Goal: Information Seeking & Learning: Learn about a topic

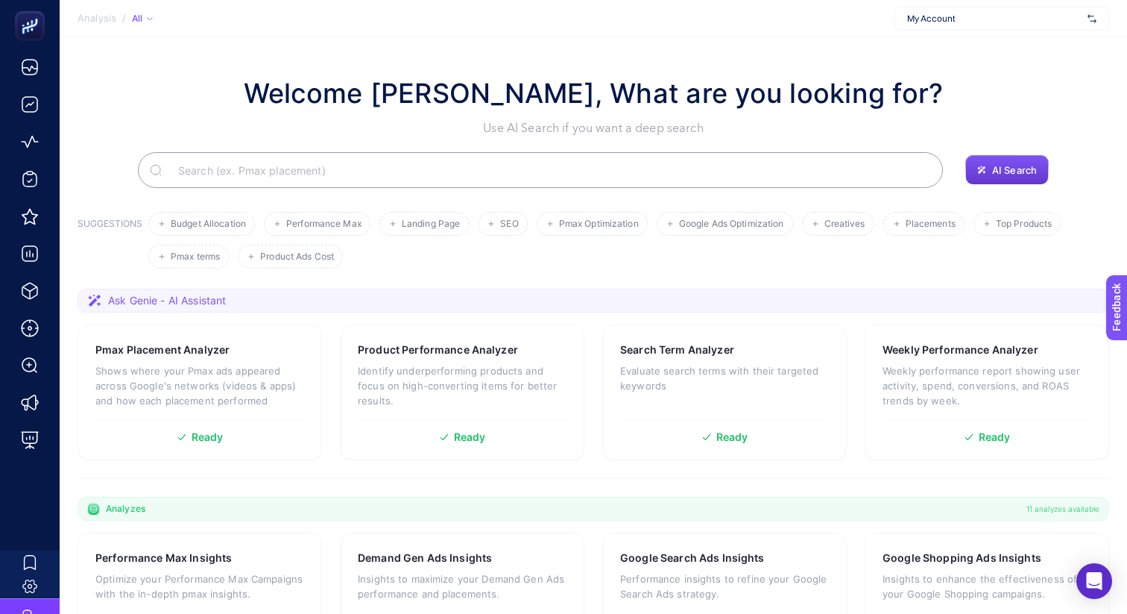
click at [1009, 169] on span "AI Search" at bounding box center [1014, 170] width 45 height 12
click at [224, 374] on p "Shows where your Pmax ads appeared across Google's networks (videos & apps) and…" at bounding box center [199, 385] width 209 height 45
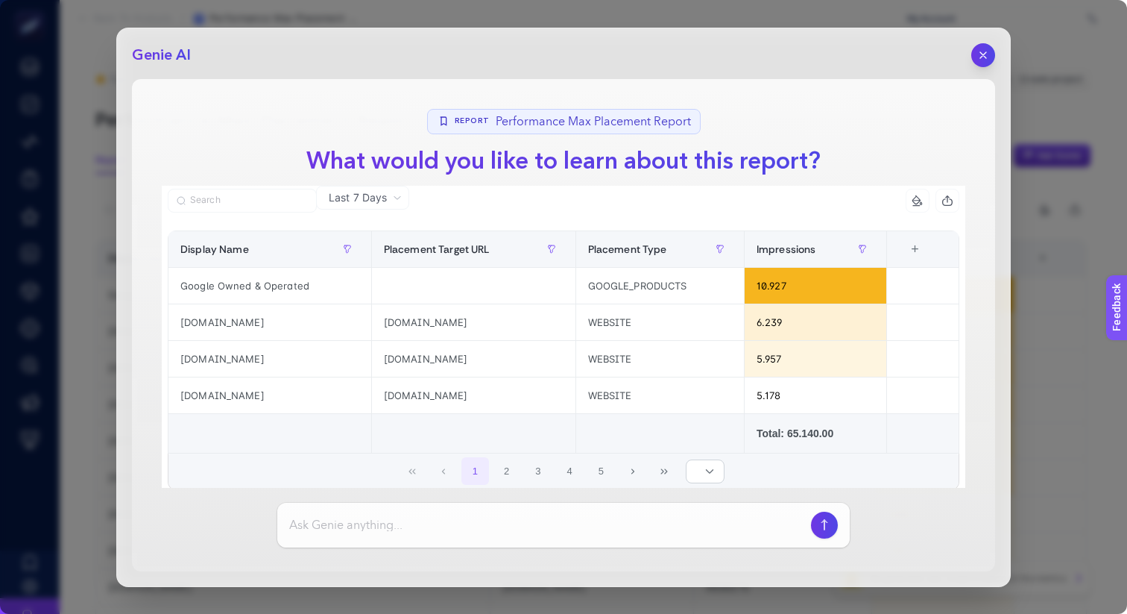
click at [429, 537] on div at bounding box center [563, 524] width 573 height 45
click at [435, 532] on input at bounding box center [547, 525] width 516 height 18
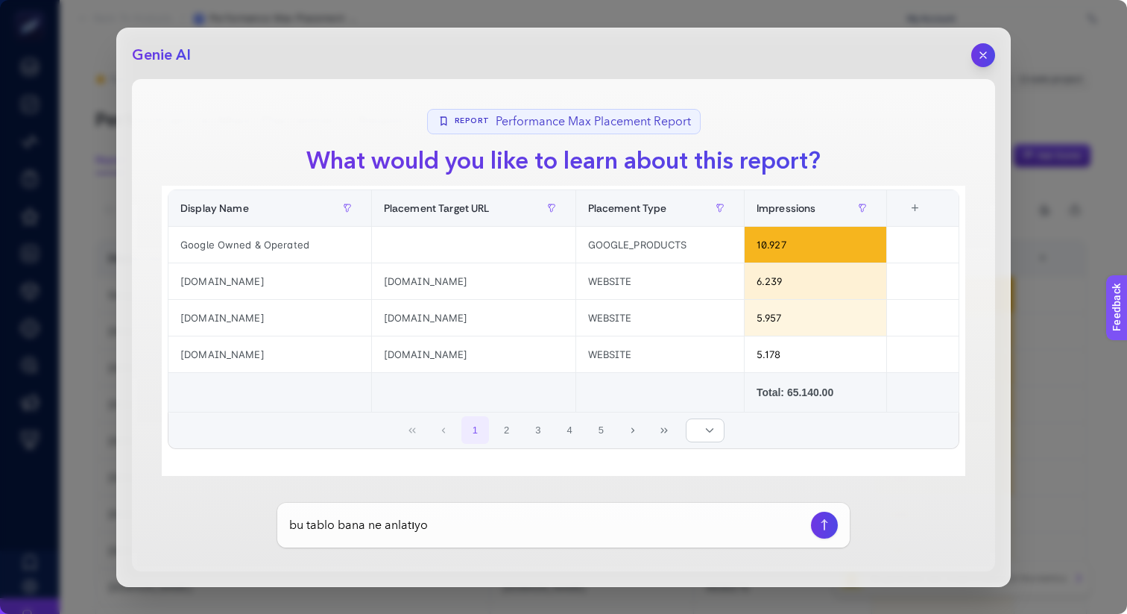
type input "bu tablo bana ne anlatıyor"
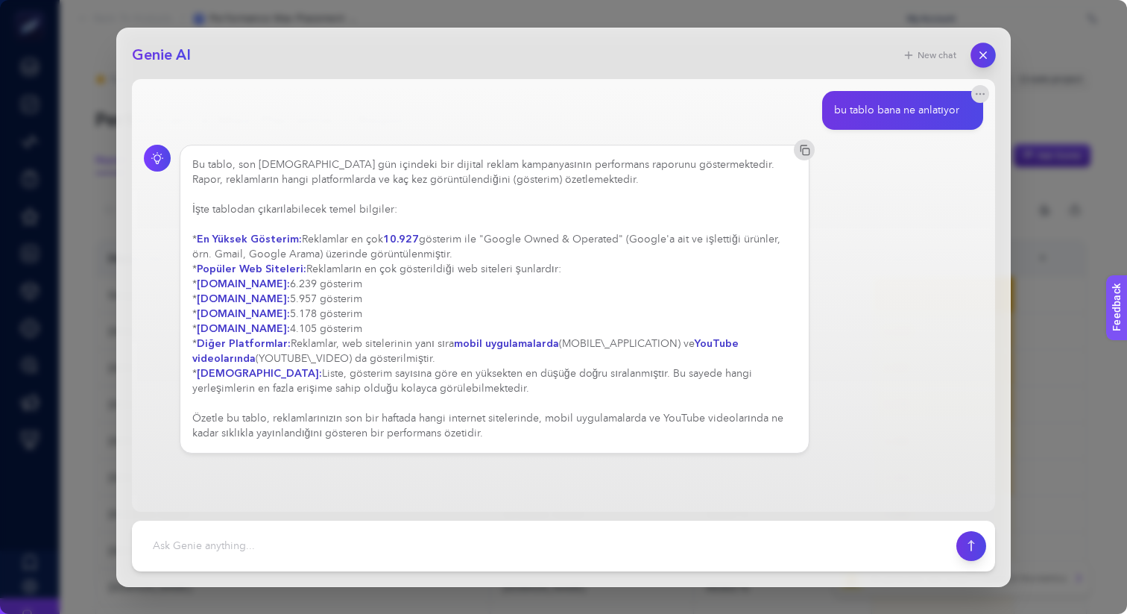
click at [980, 52] on icon "button" at bounding box center [983, 54] width 6 height 6
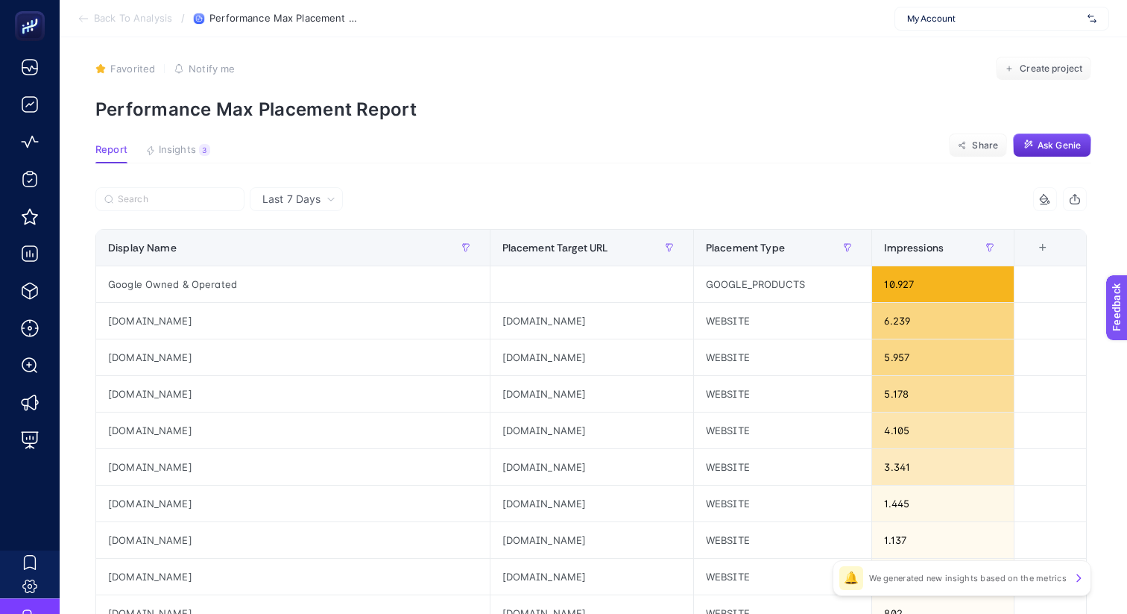
scroll to position [36, 0]
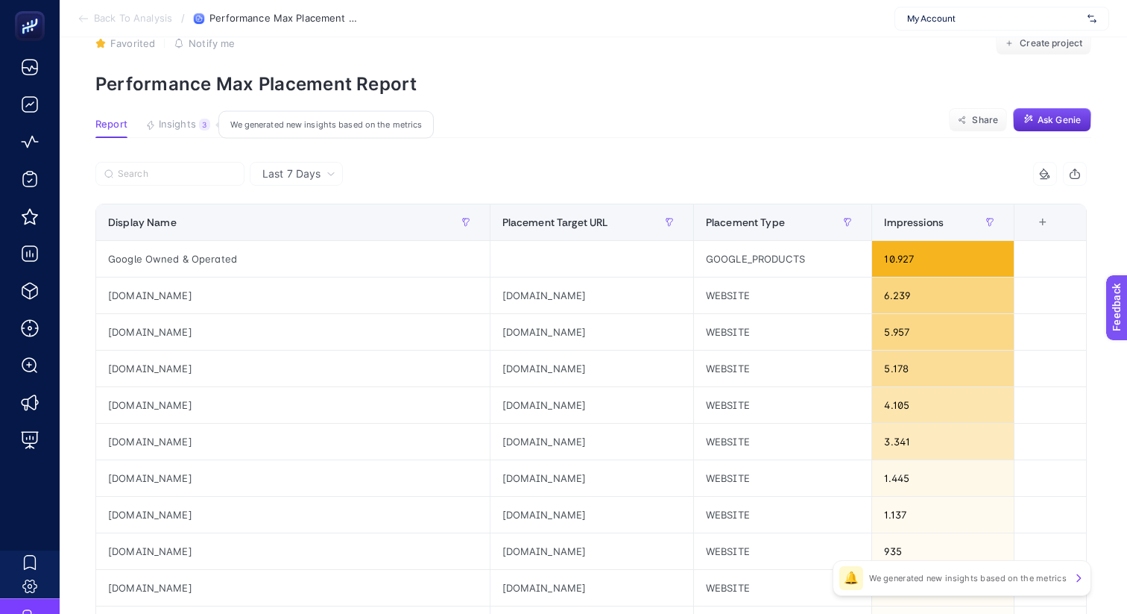
click at [184, 122] on span "Insights" at bounding box center [177, 125] width 37 height 12
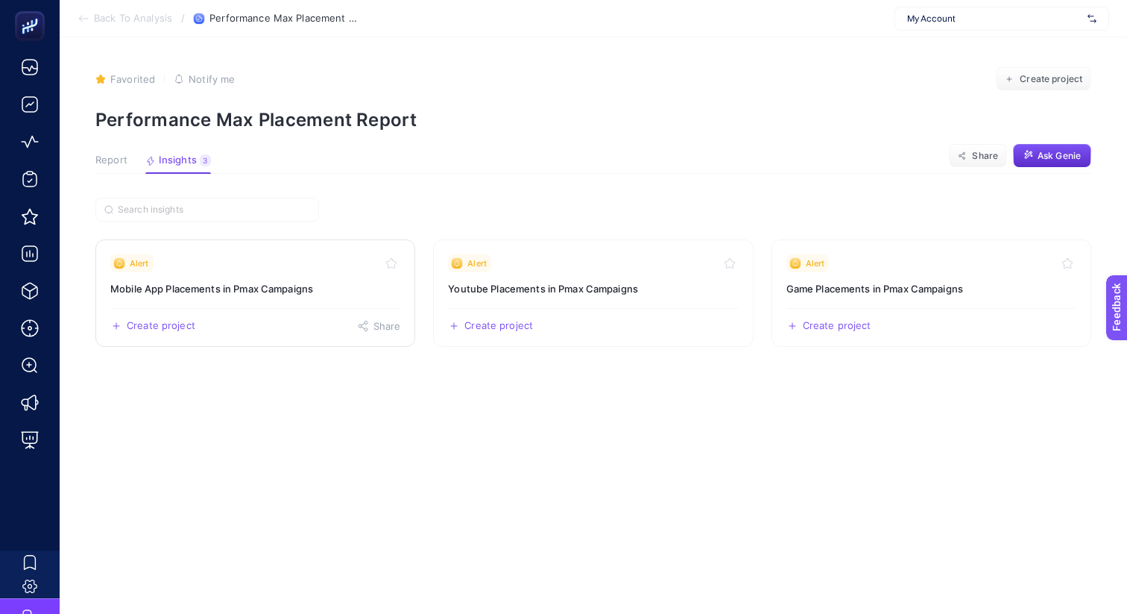
click at [248, 283] on h3 "Mobile App Placements in Pmax Campaigns" at bounding box center [255, 288] width 290 height 15
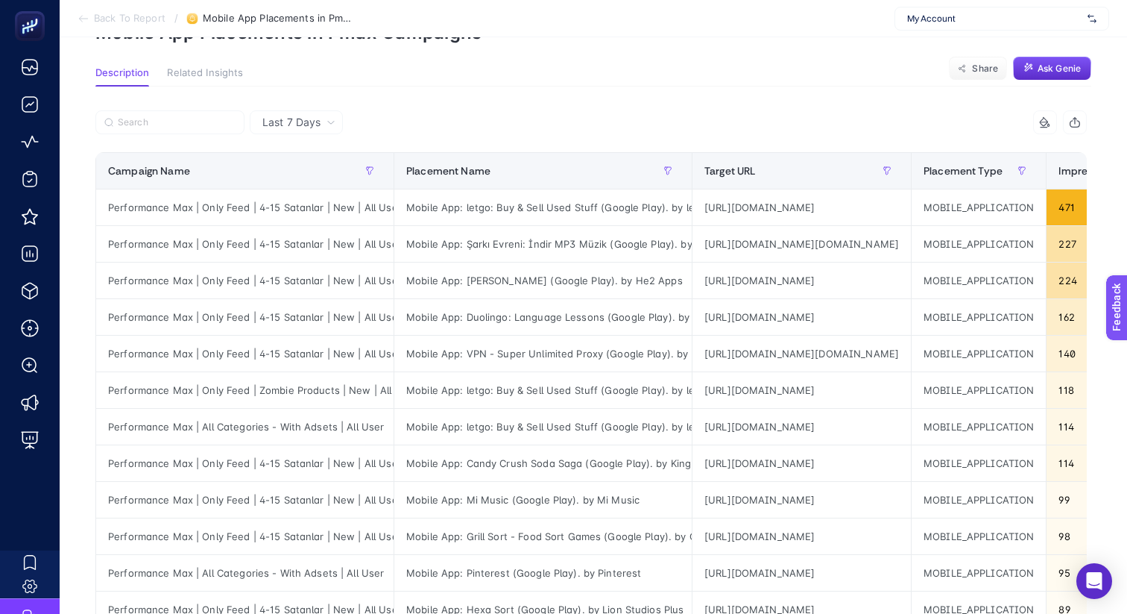
scroll to position [94, 0]
